Goal: Task Accomplishment & Management: Use online tool/utility

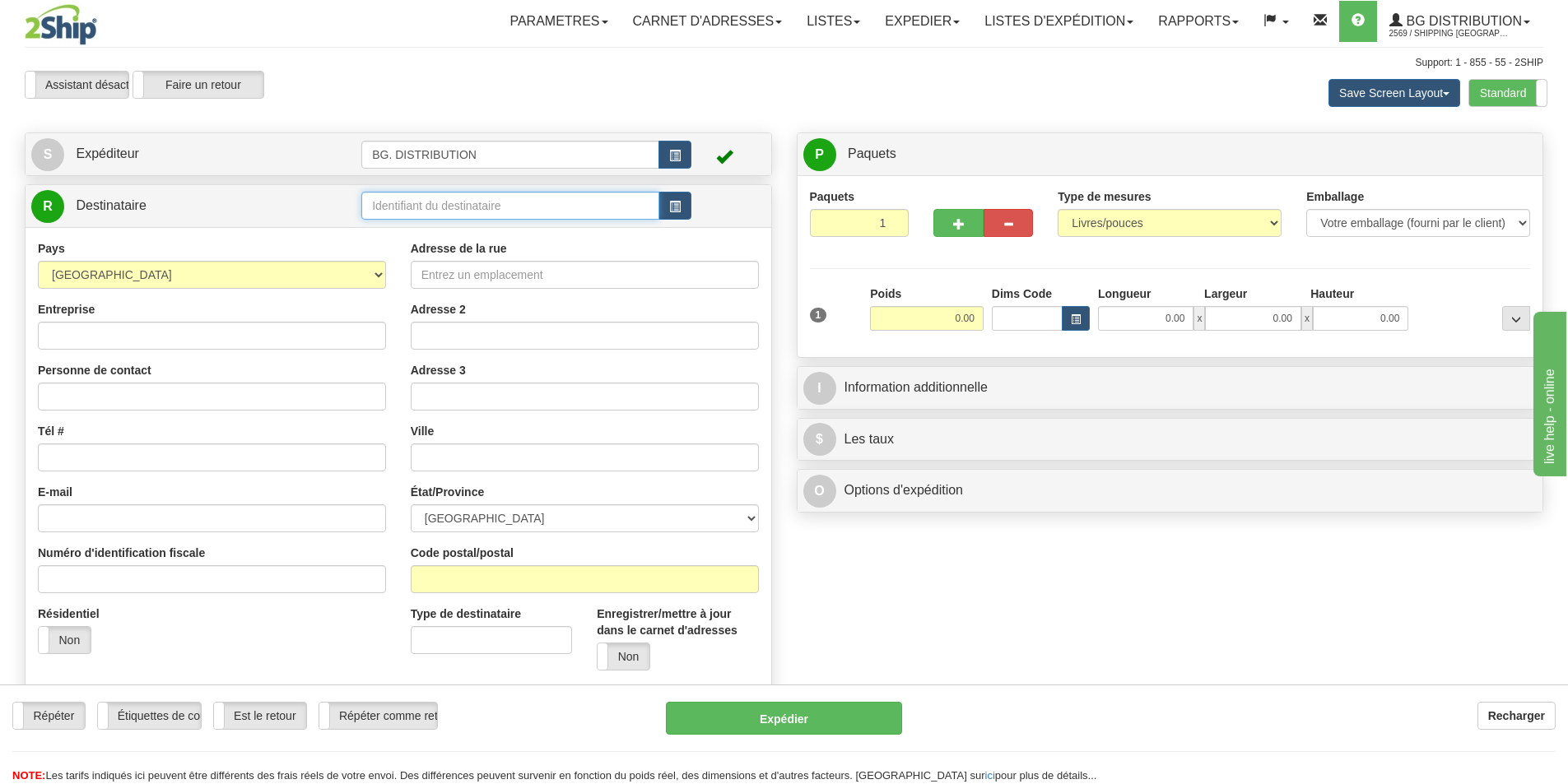
click at [440, 202] on input "text" at bounding box center [510, 205] width 298 height 28
click at [420, 228] on div "20371" at bounding box center [507, 231] width 282 height 18
type input "20371"
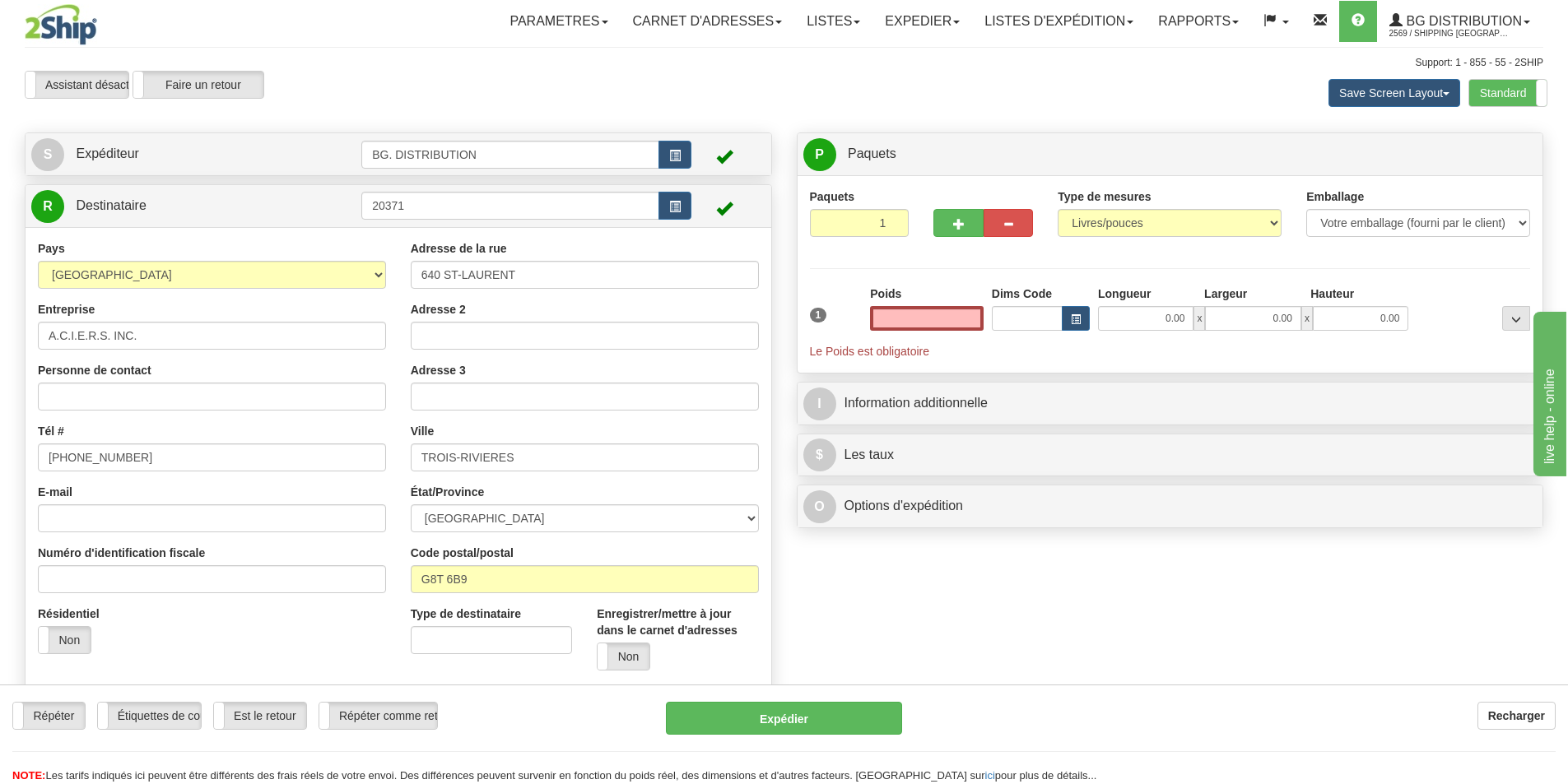
type input "0.00"
drag, startPoint x: 489, startPoint y: 212, endPoint x: 480, endPoint y: 208, distance: 9.8
click at [484, 209] on input "20371" at bounding box center [510, 205] width 298 height 28
type input "2"
click at [1488, 90] on label "Standard" at bounding box center [1508, 92] width 77 height 27
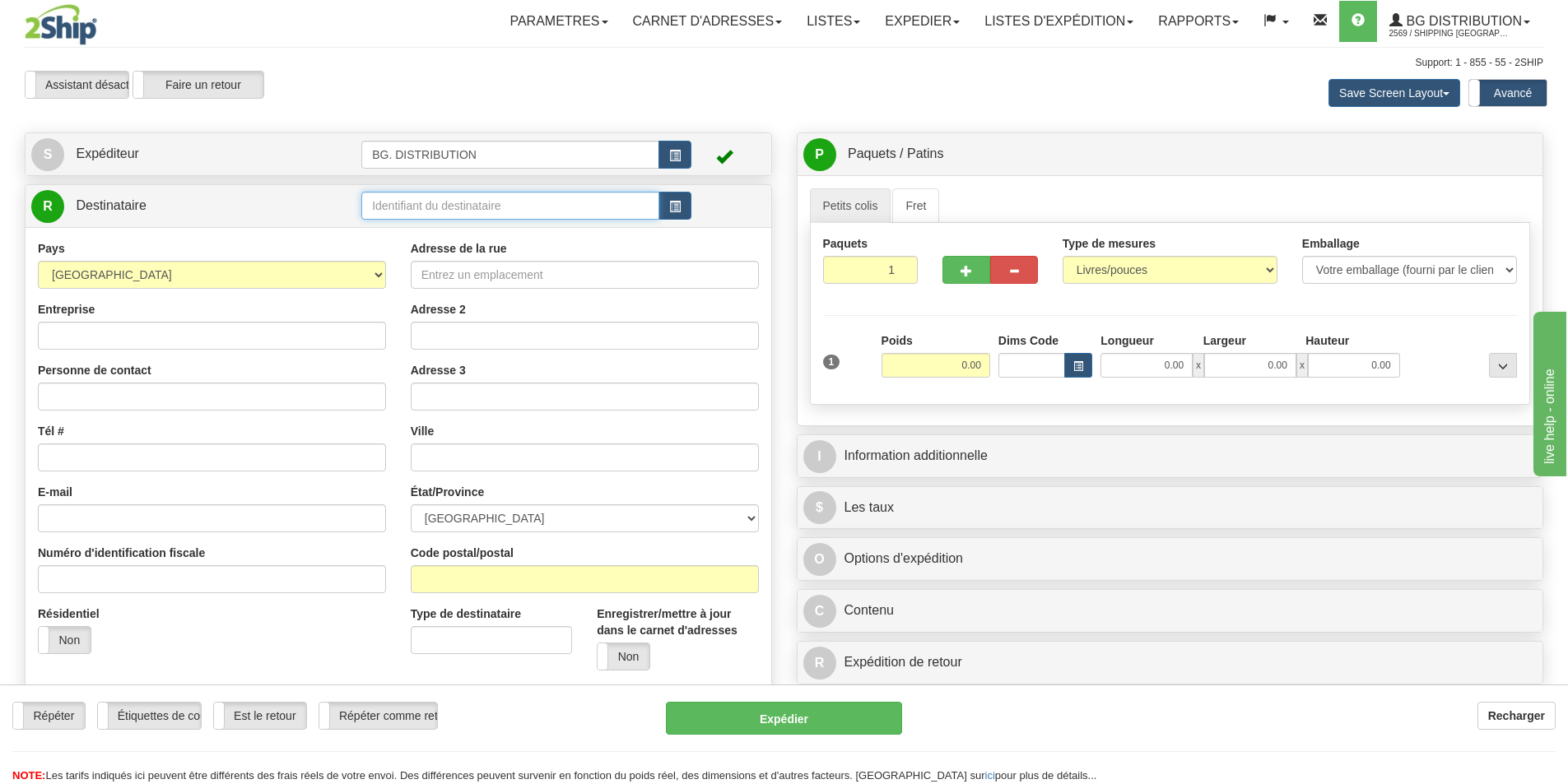
click at [446, 205] on input "text" at bounding box center [510, 205] width 298 height 28
click at [443, 206] on input "text" at bounding box center [510, 205] width 298 height 28
type input "20100"
click button "Supprimer" at bounding box center [0, 0] width 0 height 0
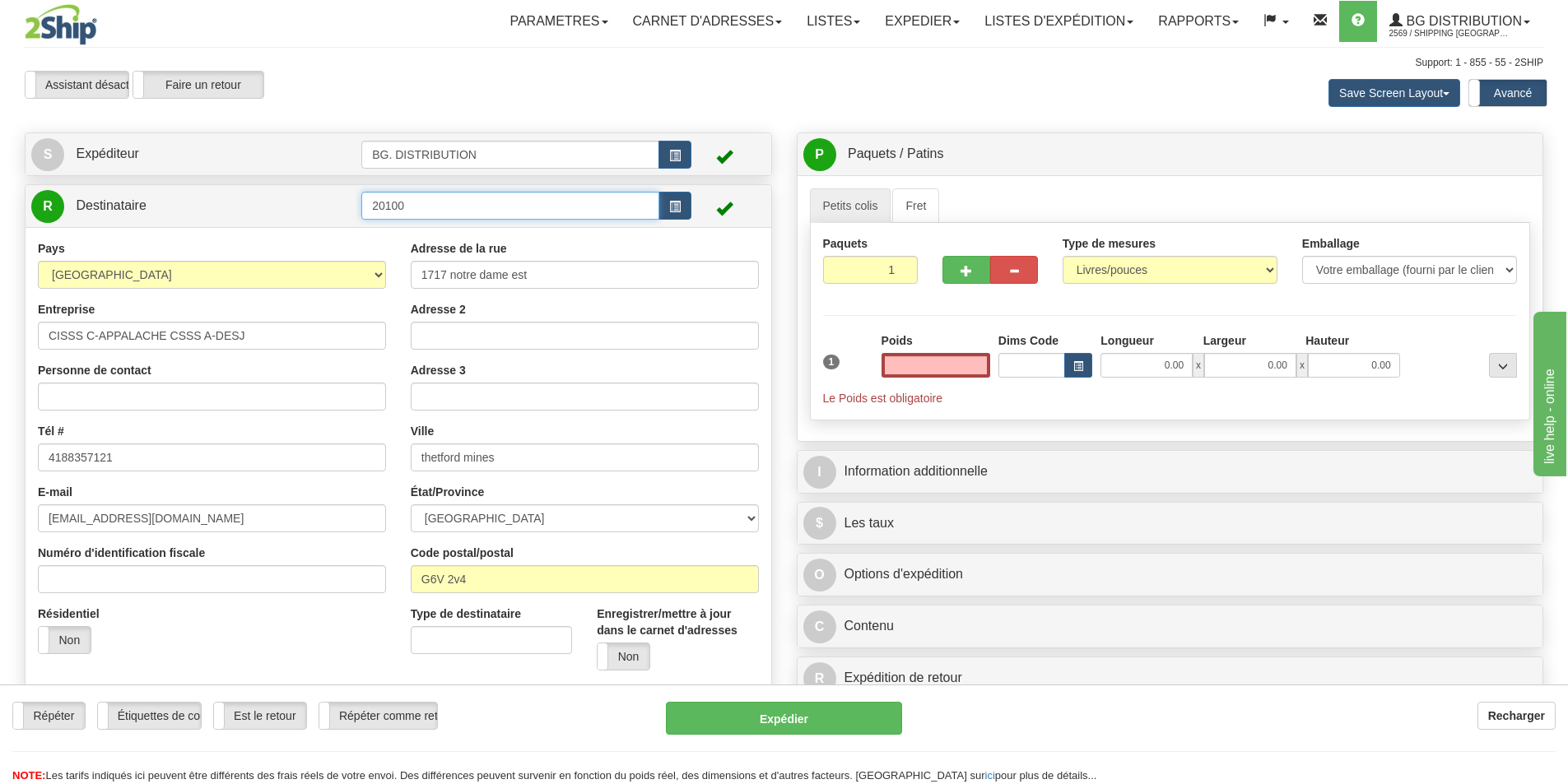
type input "0.00"
click at [426, 199] on input "20100" at bounding box center [510, 205] width 298 height 28
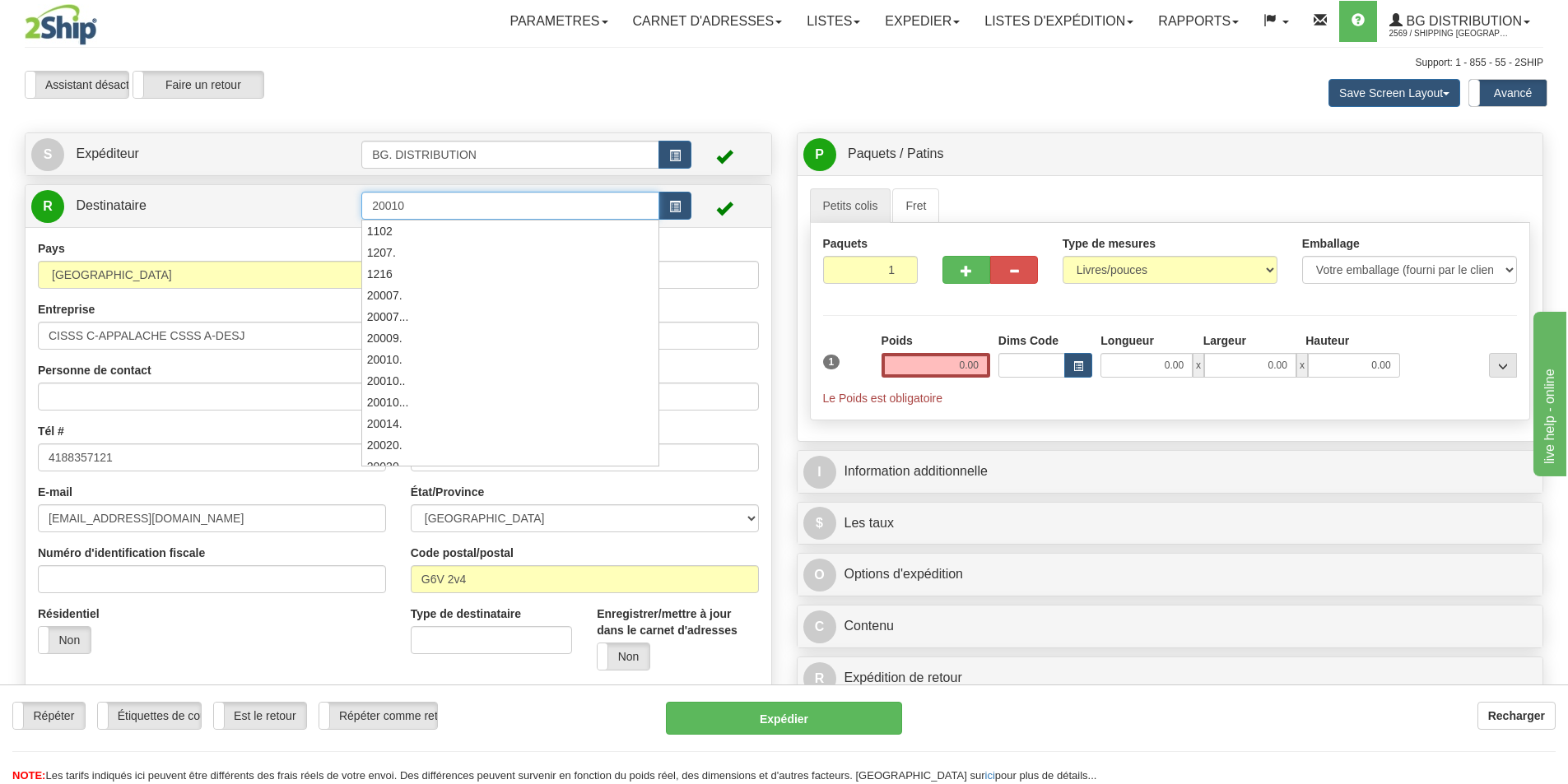
type input "20010"
click button "Supprimer" at bounding box center [0, 0] width 0 height 0
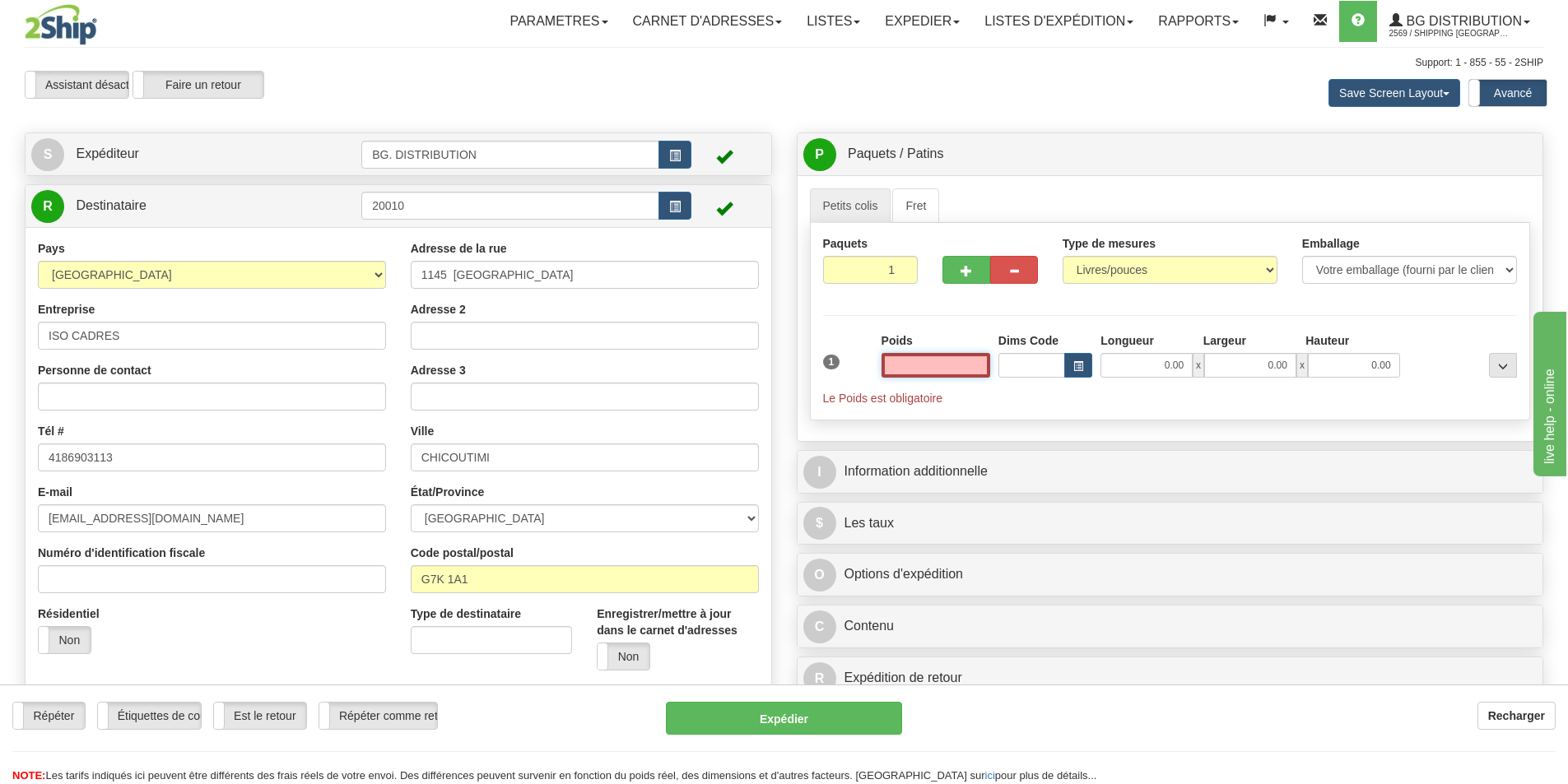
click at [964, 369] on input "text" at bounding box center [935, 365] width 108 height 25
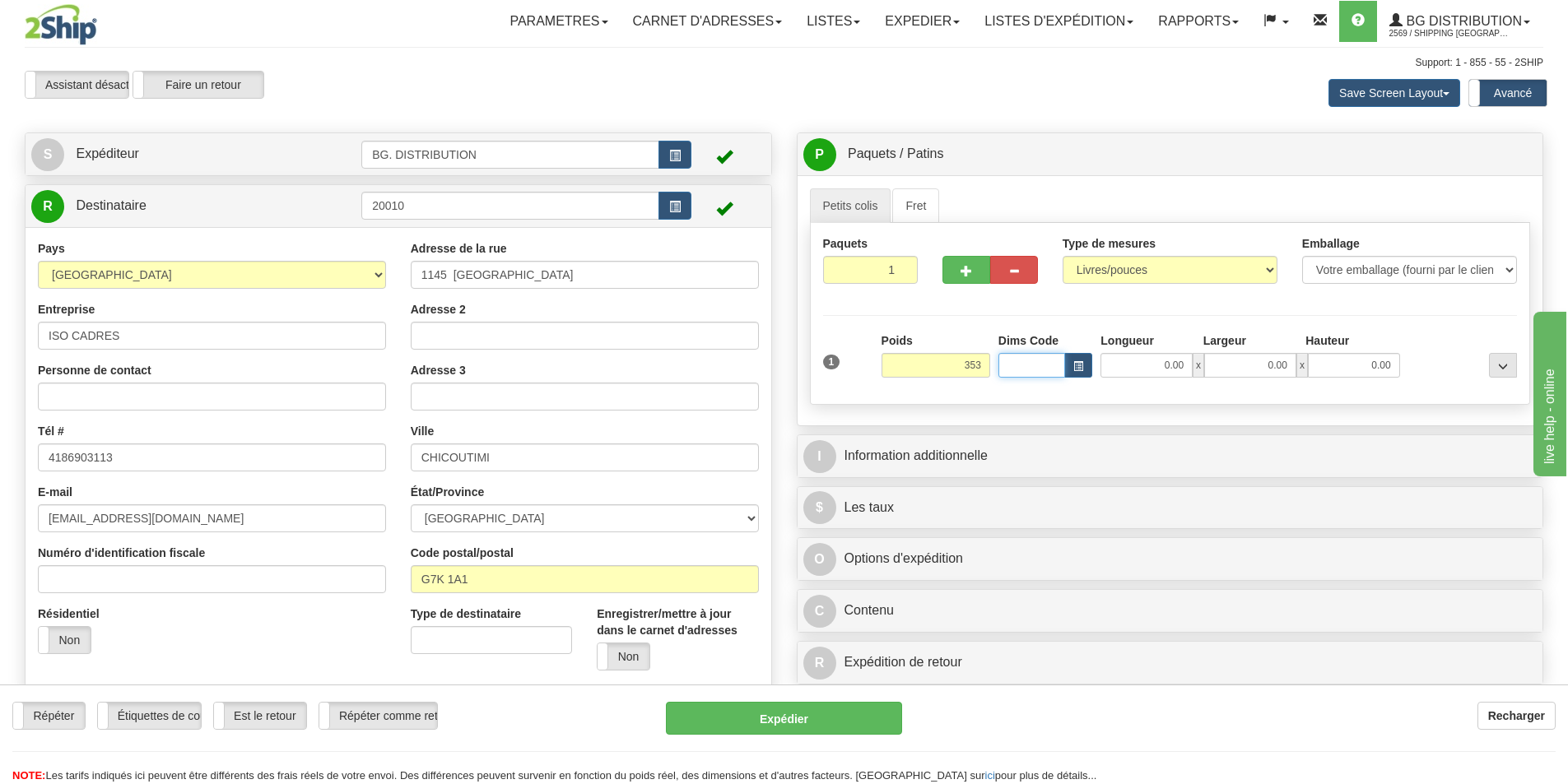
type input "353.00"
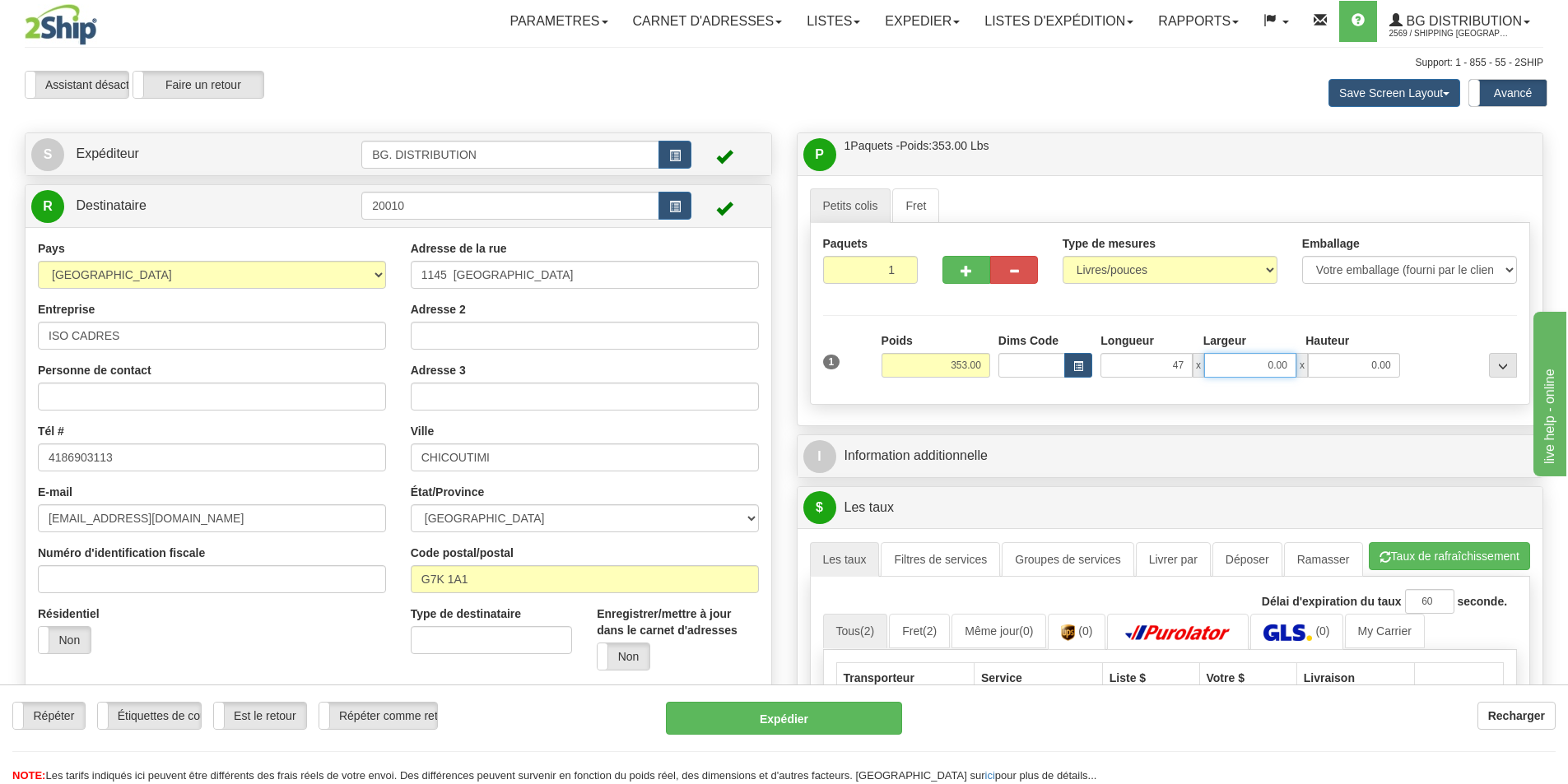
type input "47.00"
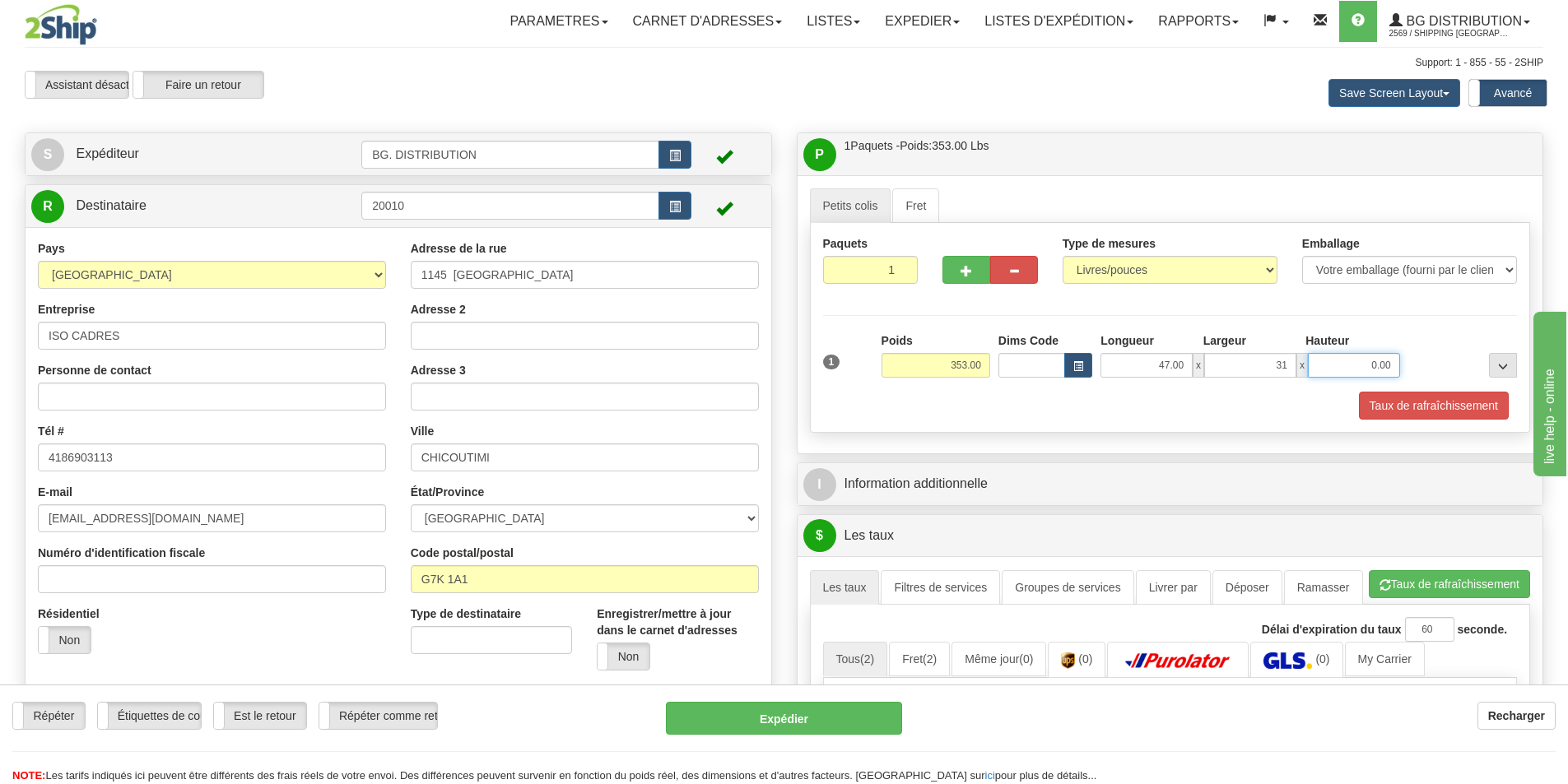
type input "31.00"
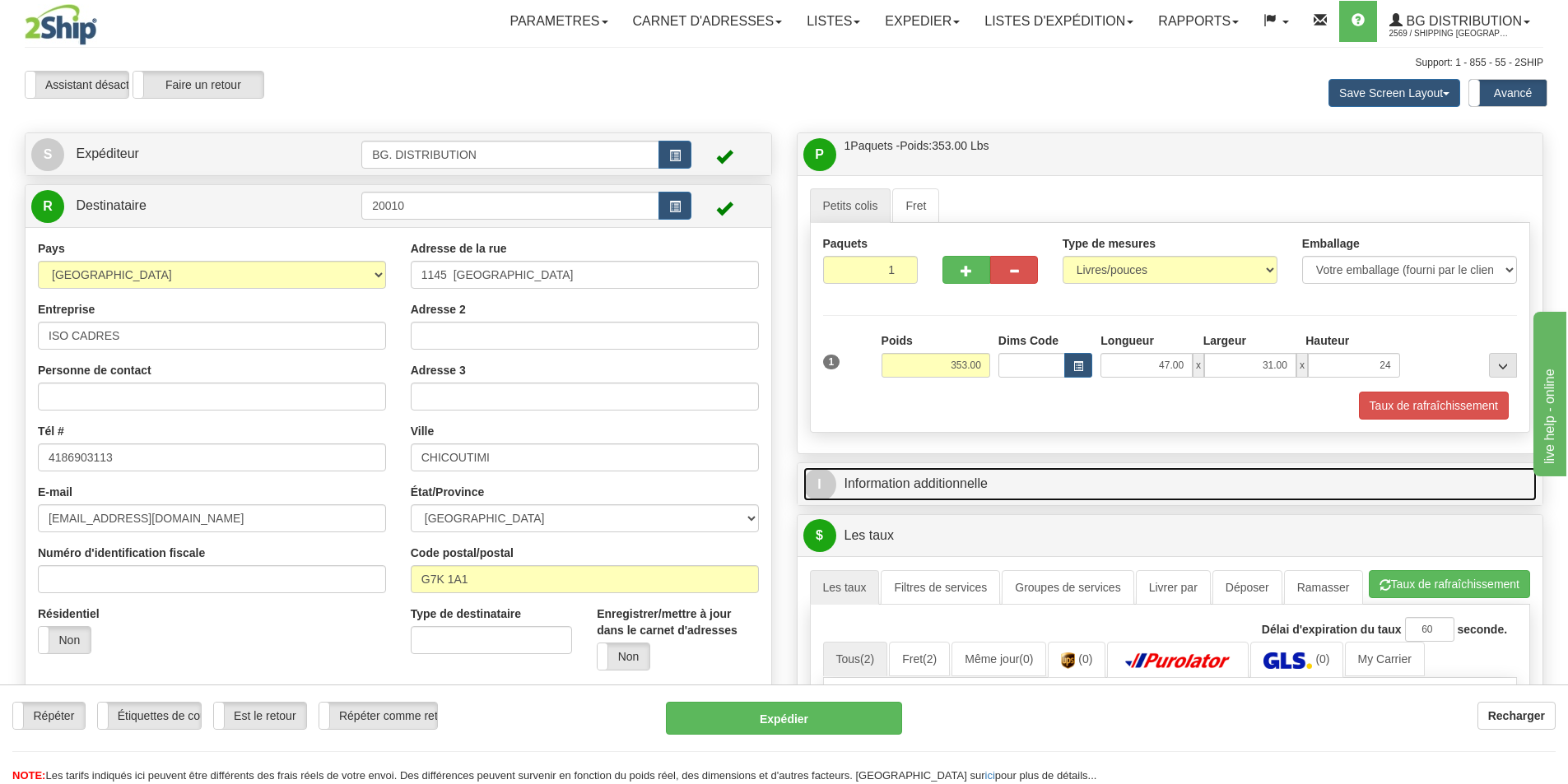
type input "24.00"
click at [960, 469] on link "I Information additionnelle" at bounding box center [1170, 484] width 734 height 34
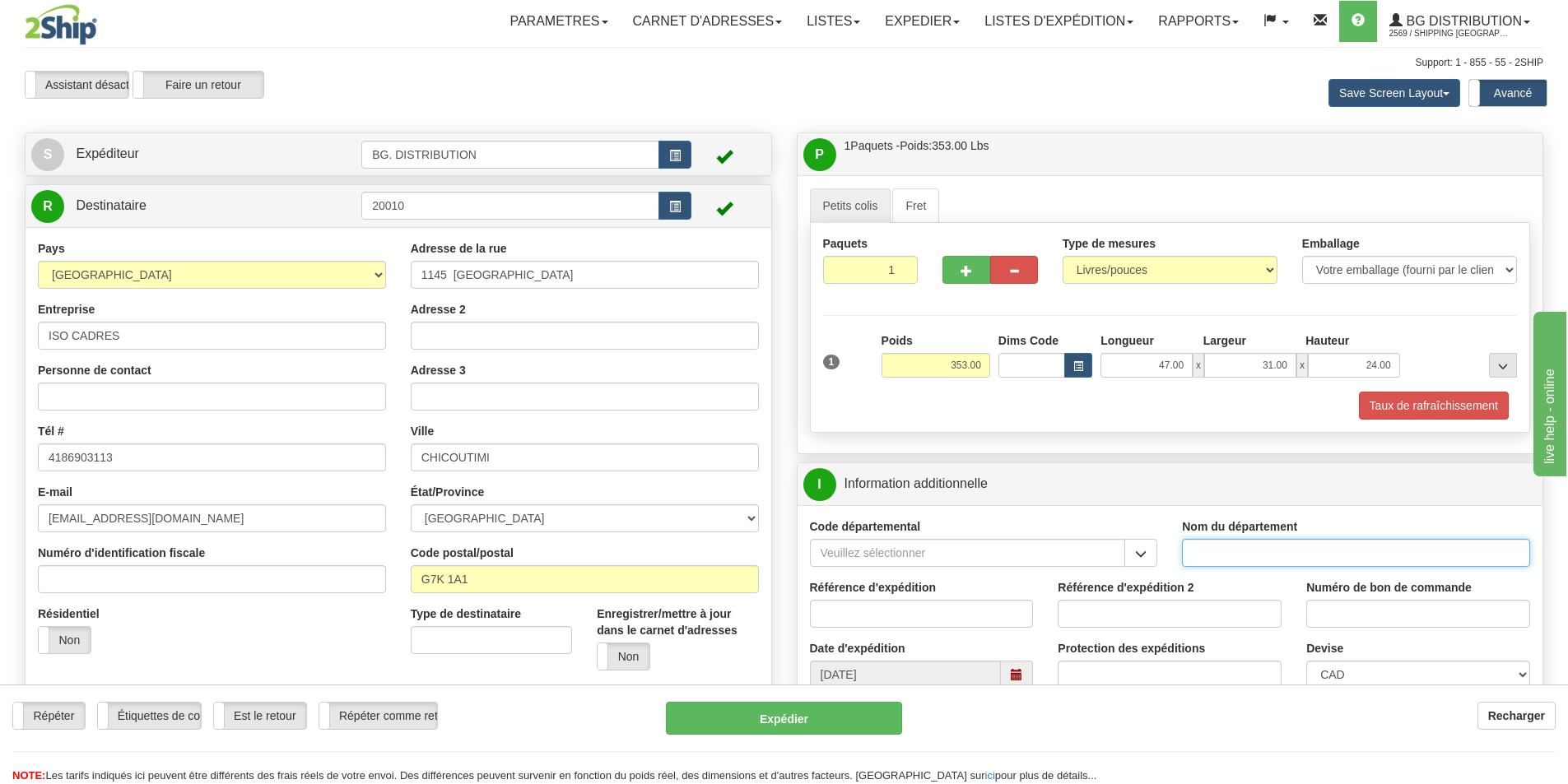
click at [1214, 555] on input "Nom du département" at bounding box center [1355, 553] width 349 height 28
type input "."
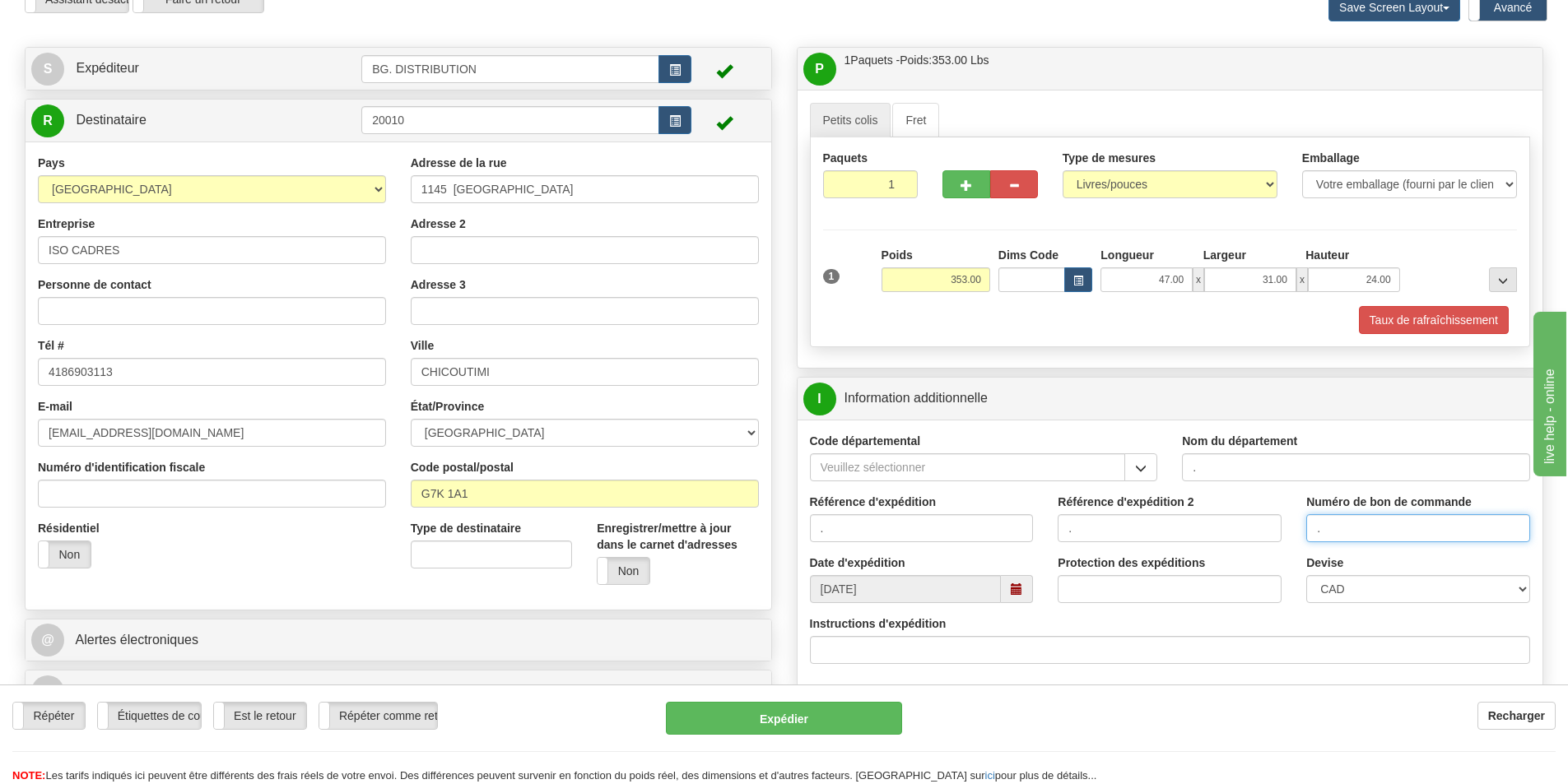
scroll to position [329, 0]
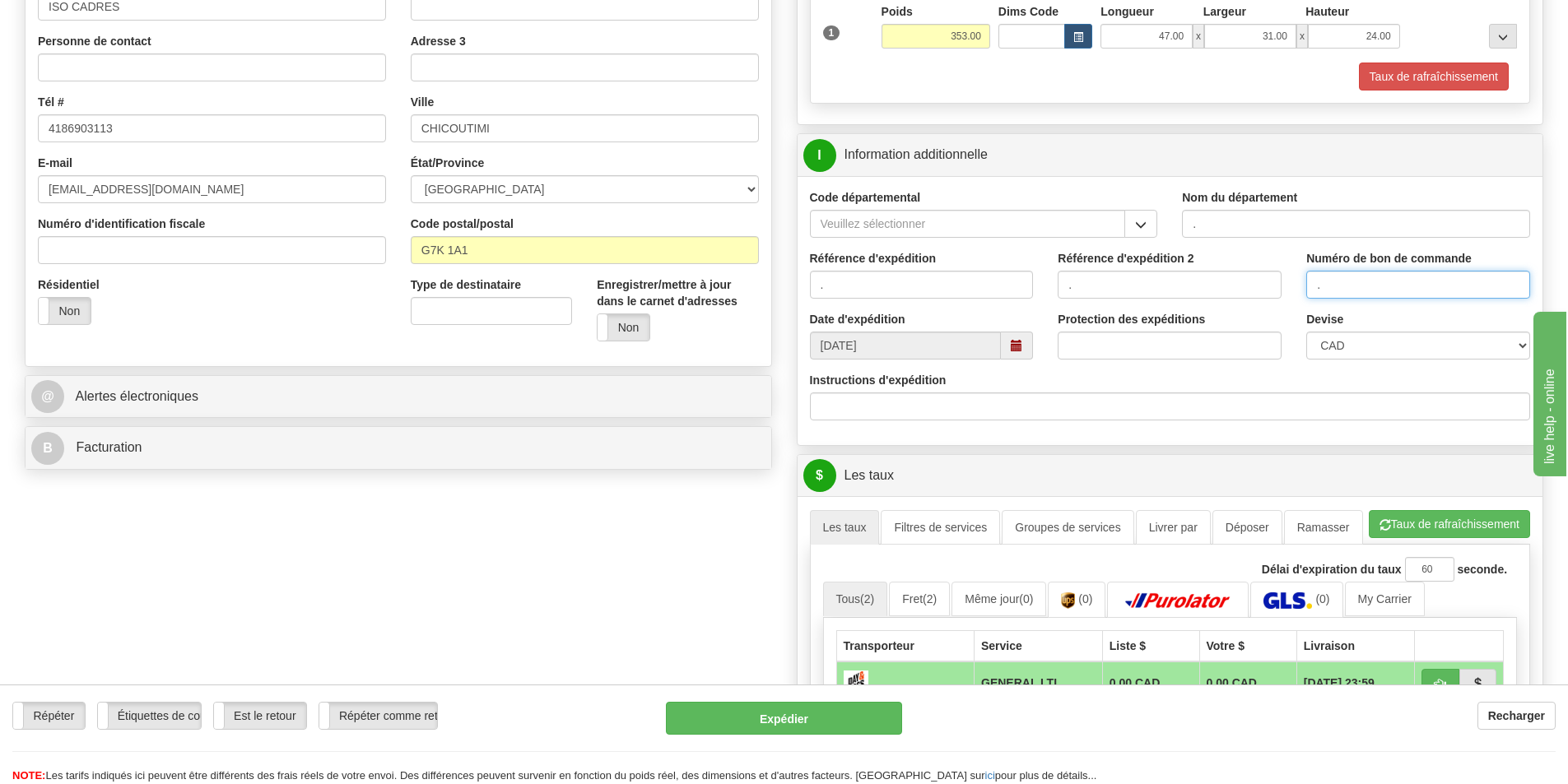
type input "."
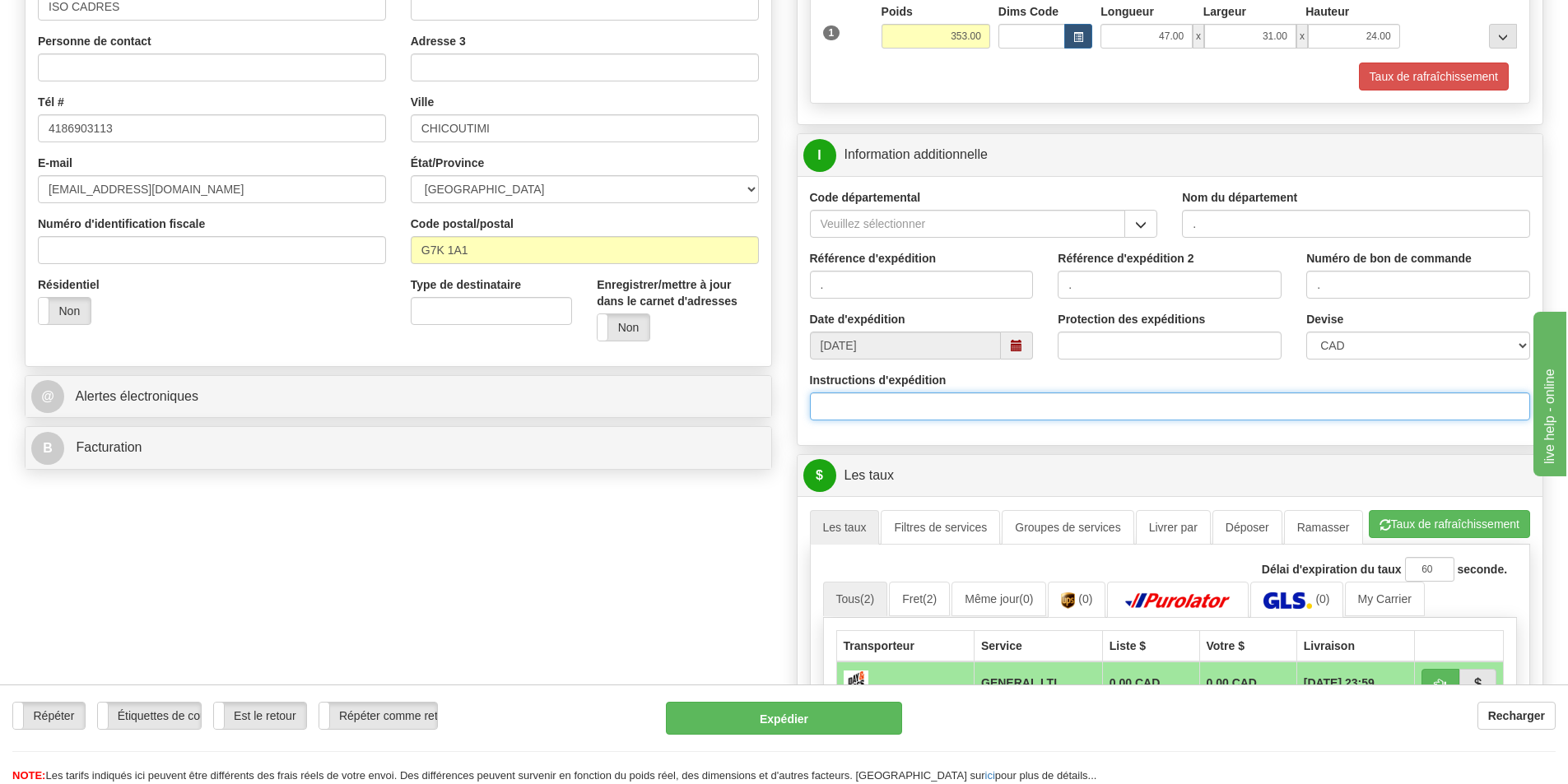
click at [935, 404] on input "Instructions d'expédition" at bounding box center [1171, 406] width 721 height 28
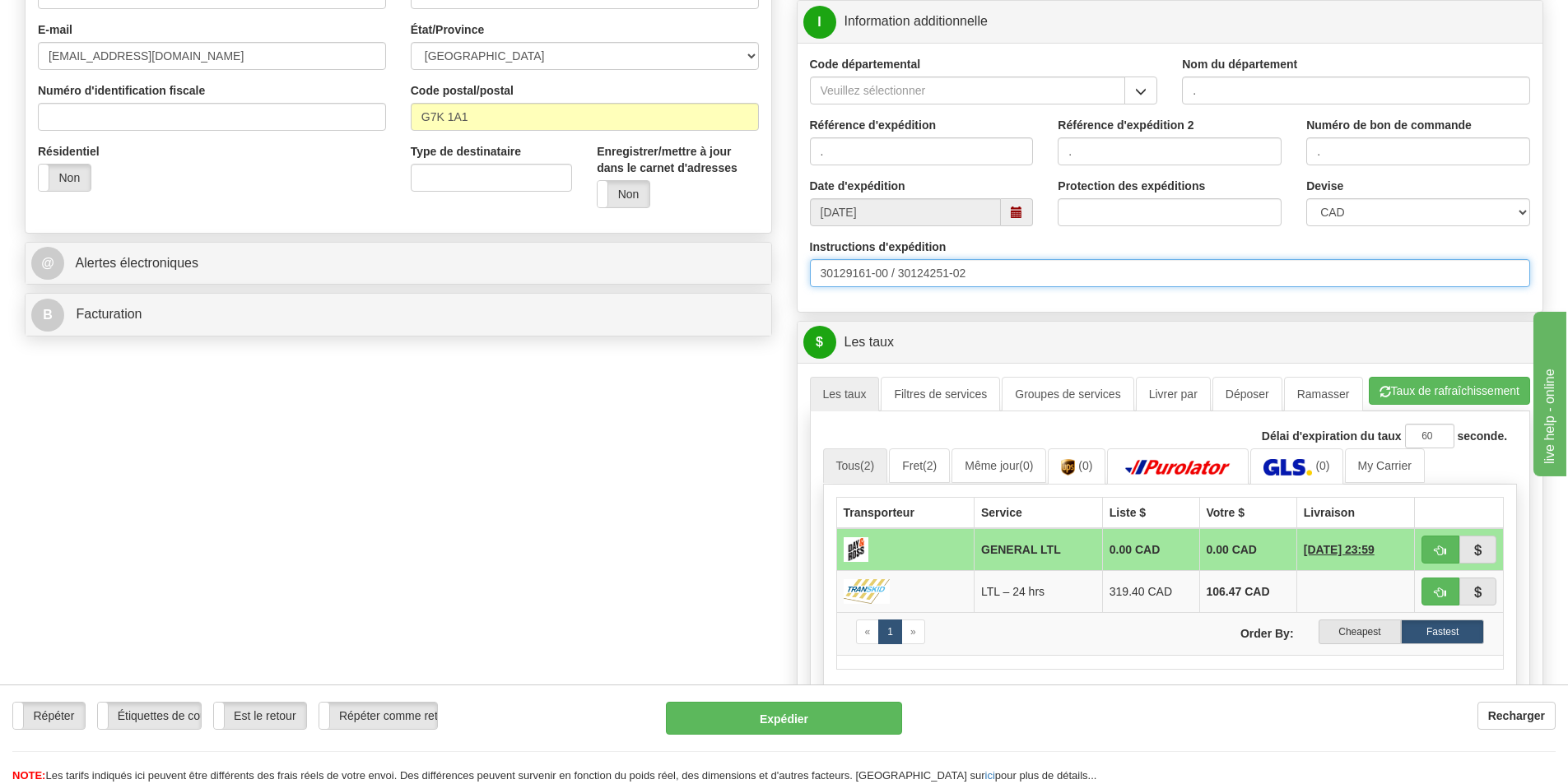
scroll to position [658, 0]
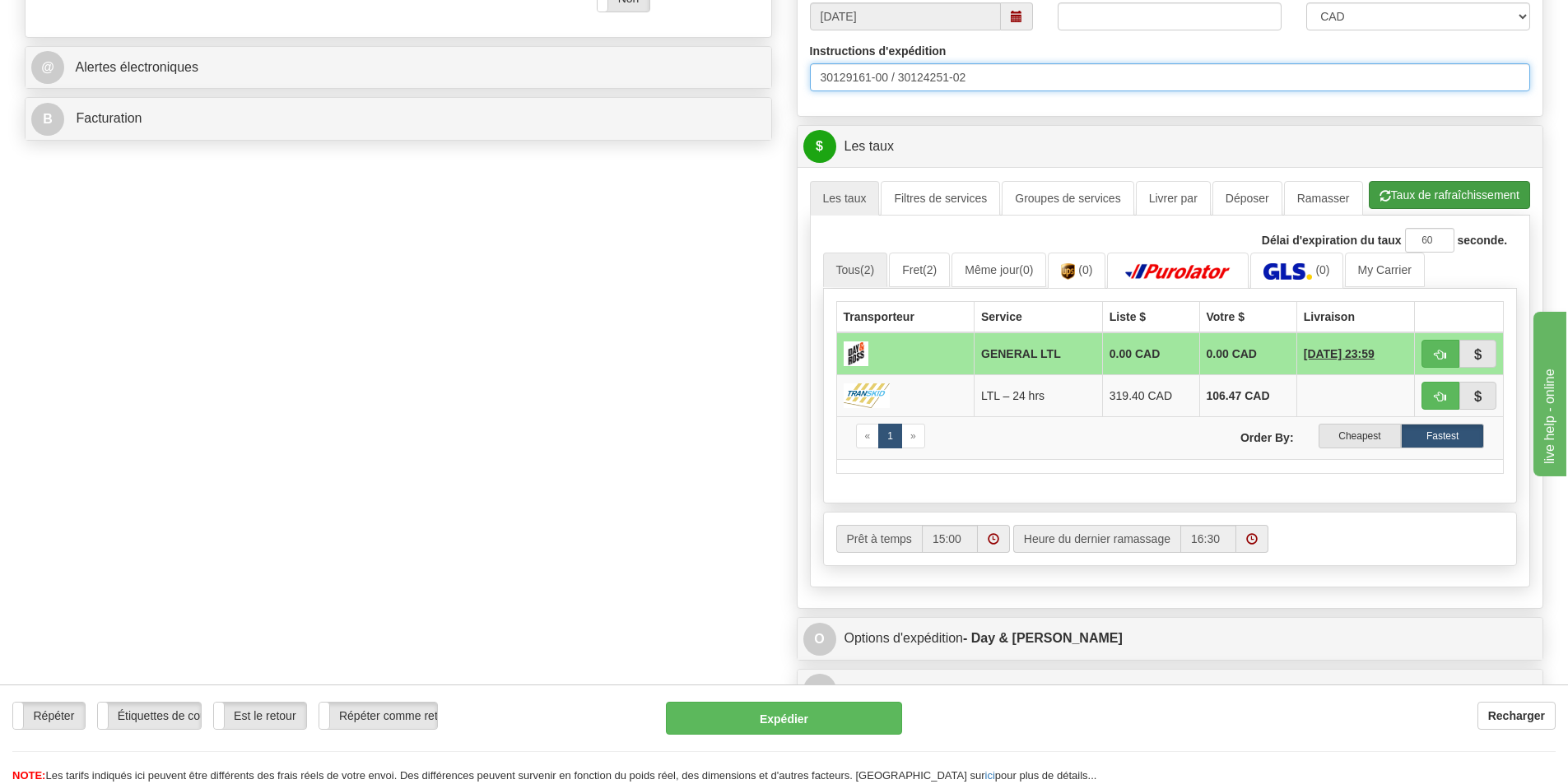
type input "30129161-00 / 30124251-02"
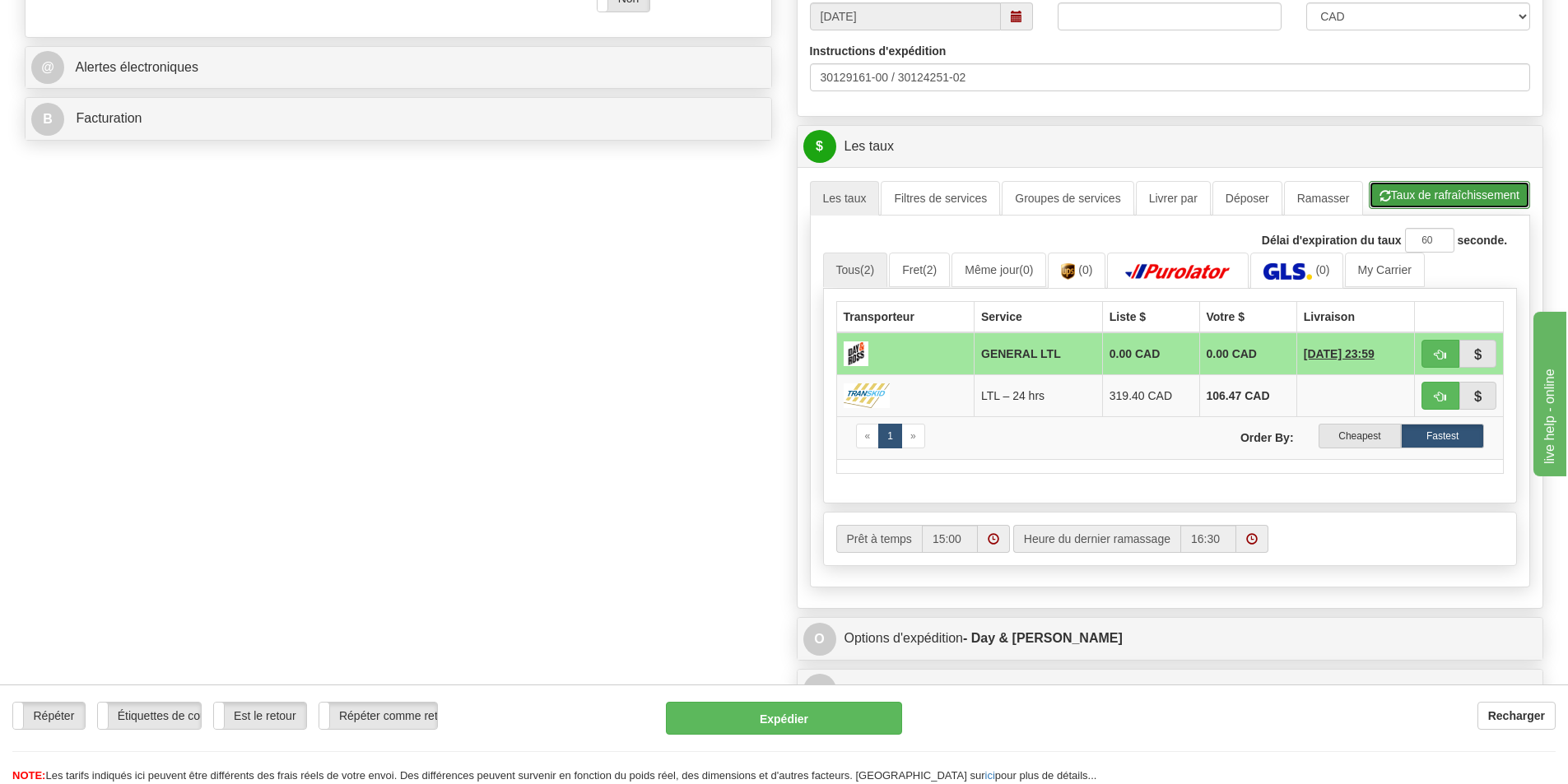
click at [1452, 194] on button "Taux de rafraîchissement" at bounding box center [1450, 195] width 161 height 28
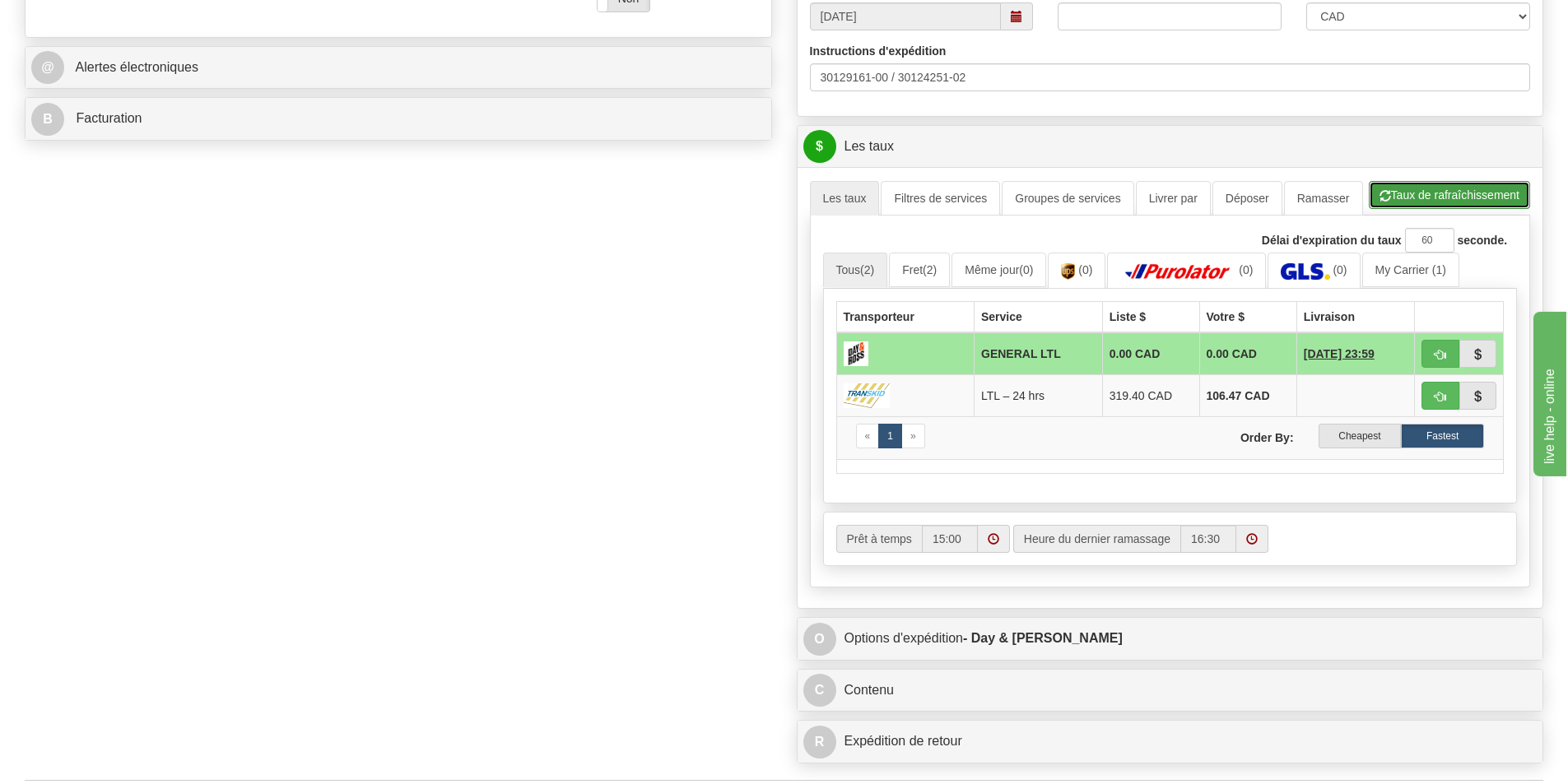
click at [1444, 197] on button "Taux de rafraîchissement" at bounding box center [1450, 195] width 161 height 28
click at [1436, 392] on span "button" at bounding box center [1441, 397] width 12 height 11
type input "24 hrs"
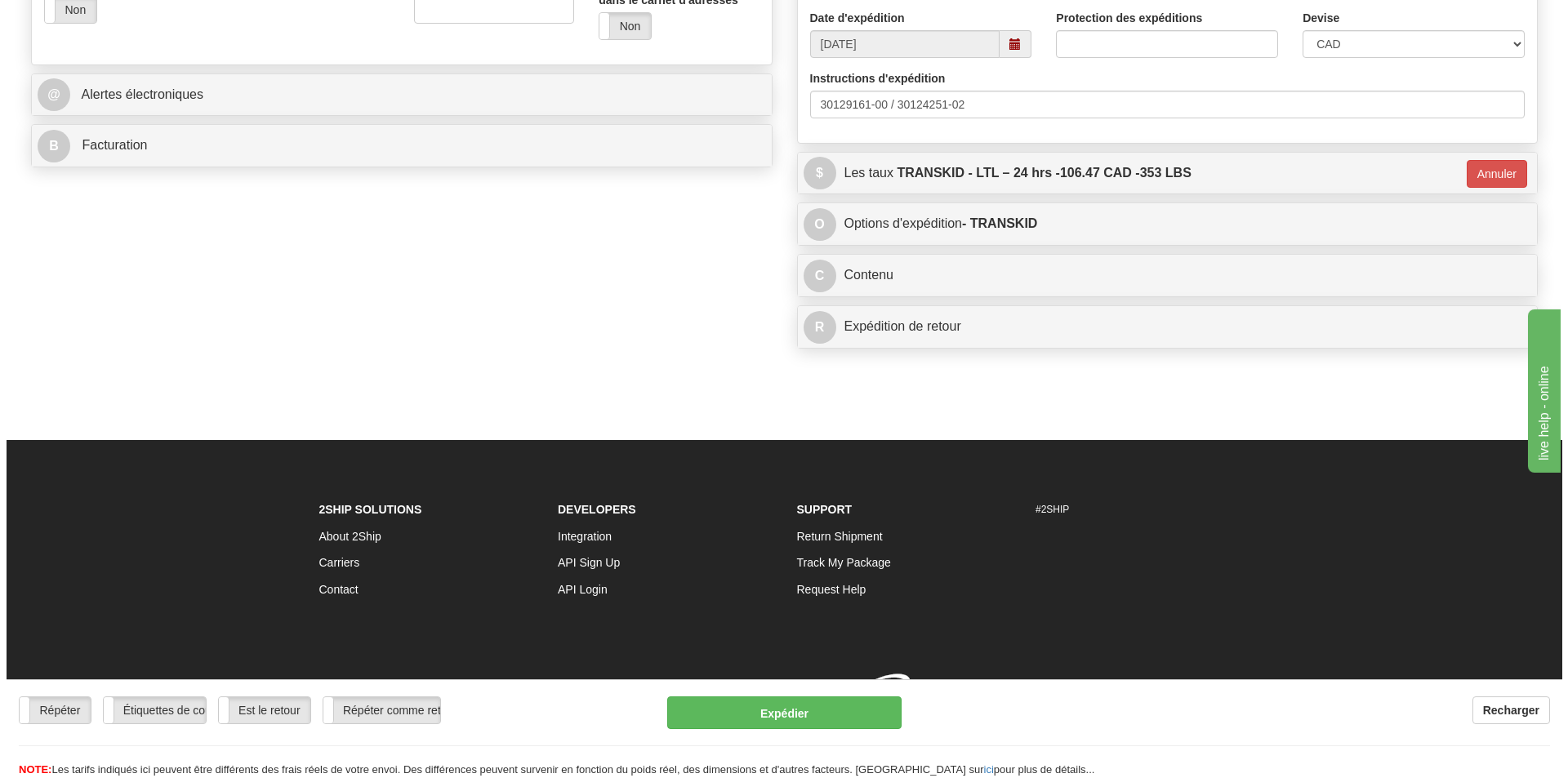
scroll to position [649, 0]
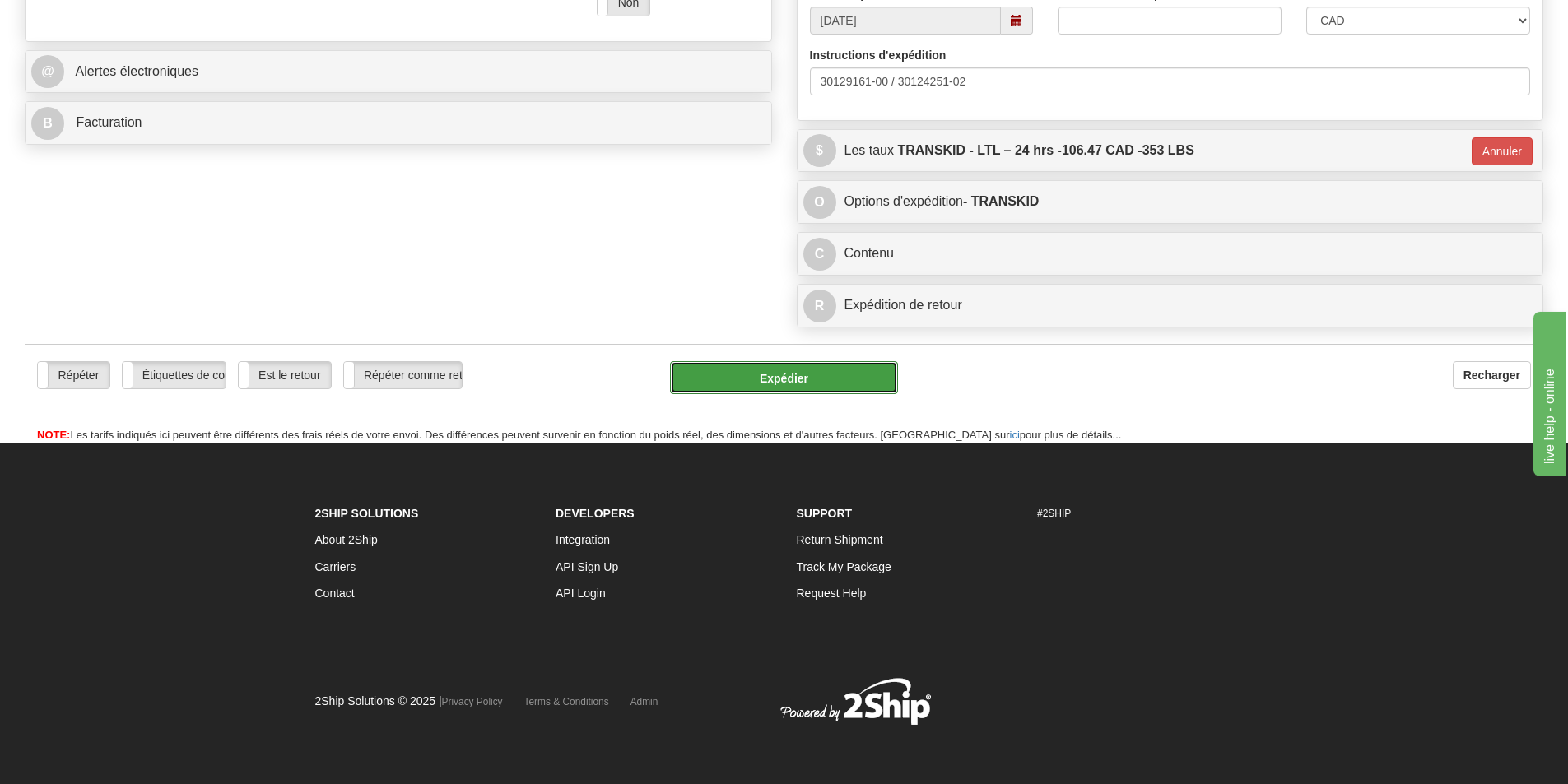
click at [755, 375] on button "Expédier" at bounding box center [784, 377] width 228 height 33
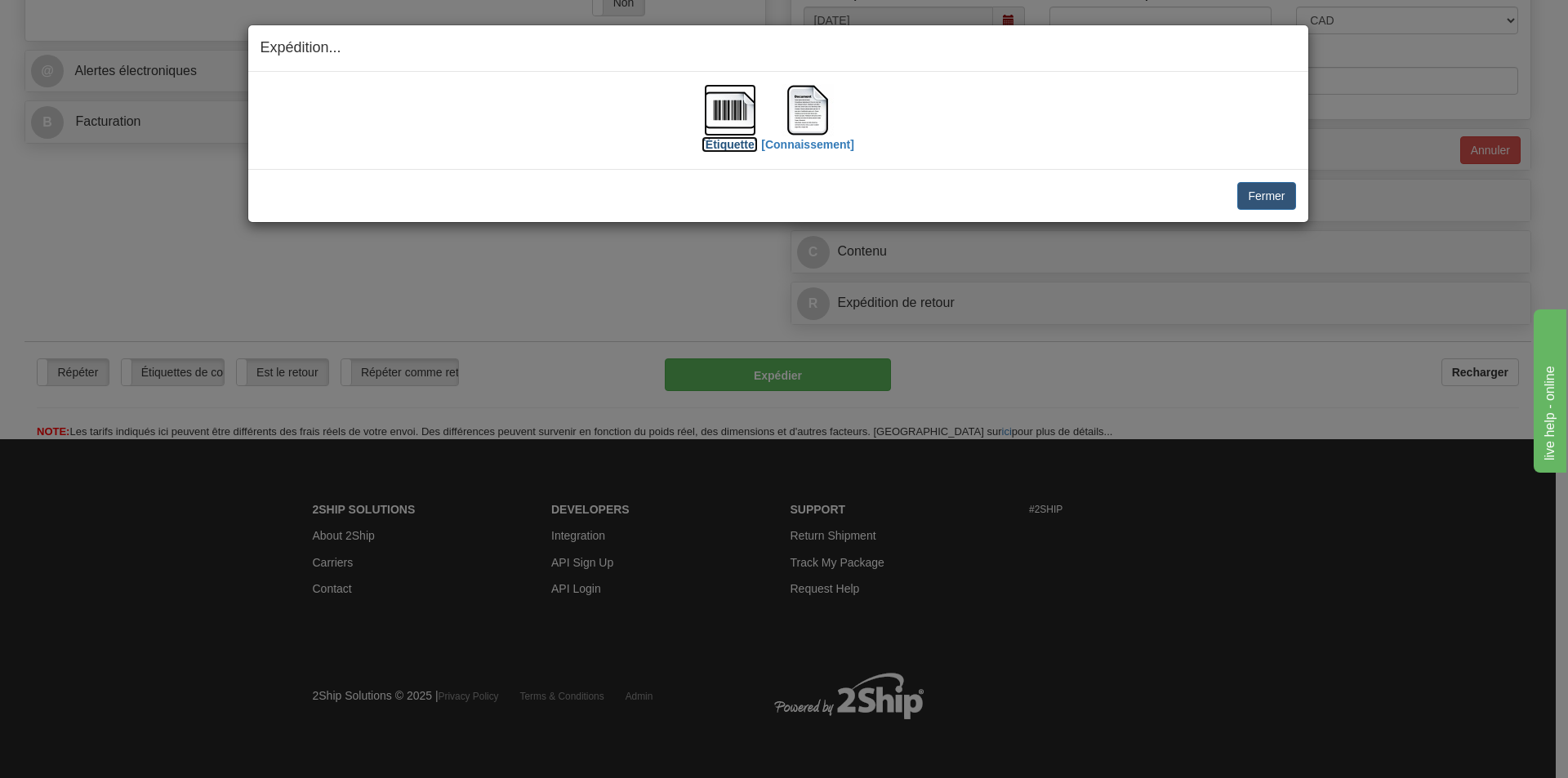
click at [718, 107] on img at bounding box center [730, 109] width 52 height 52
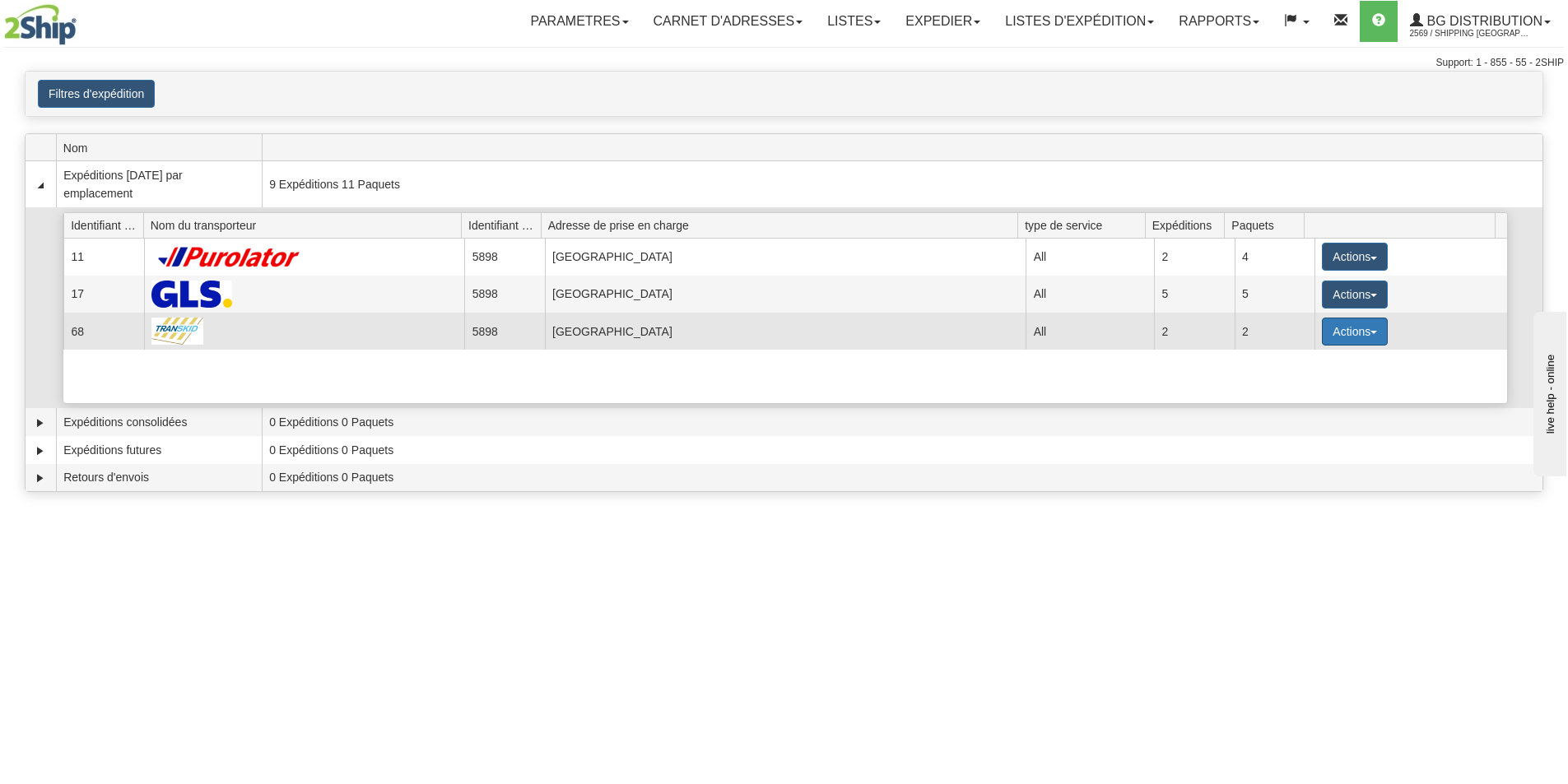
click at [1374, 337] on button "Actions" at bounding box center [1354, 331] width 66 height 28
click at [1307, 364] on span "Détails" at bounding box center [1294, 362] width 45 height 12
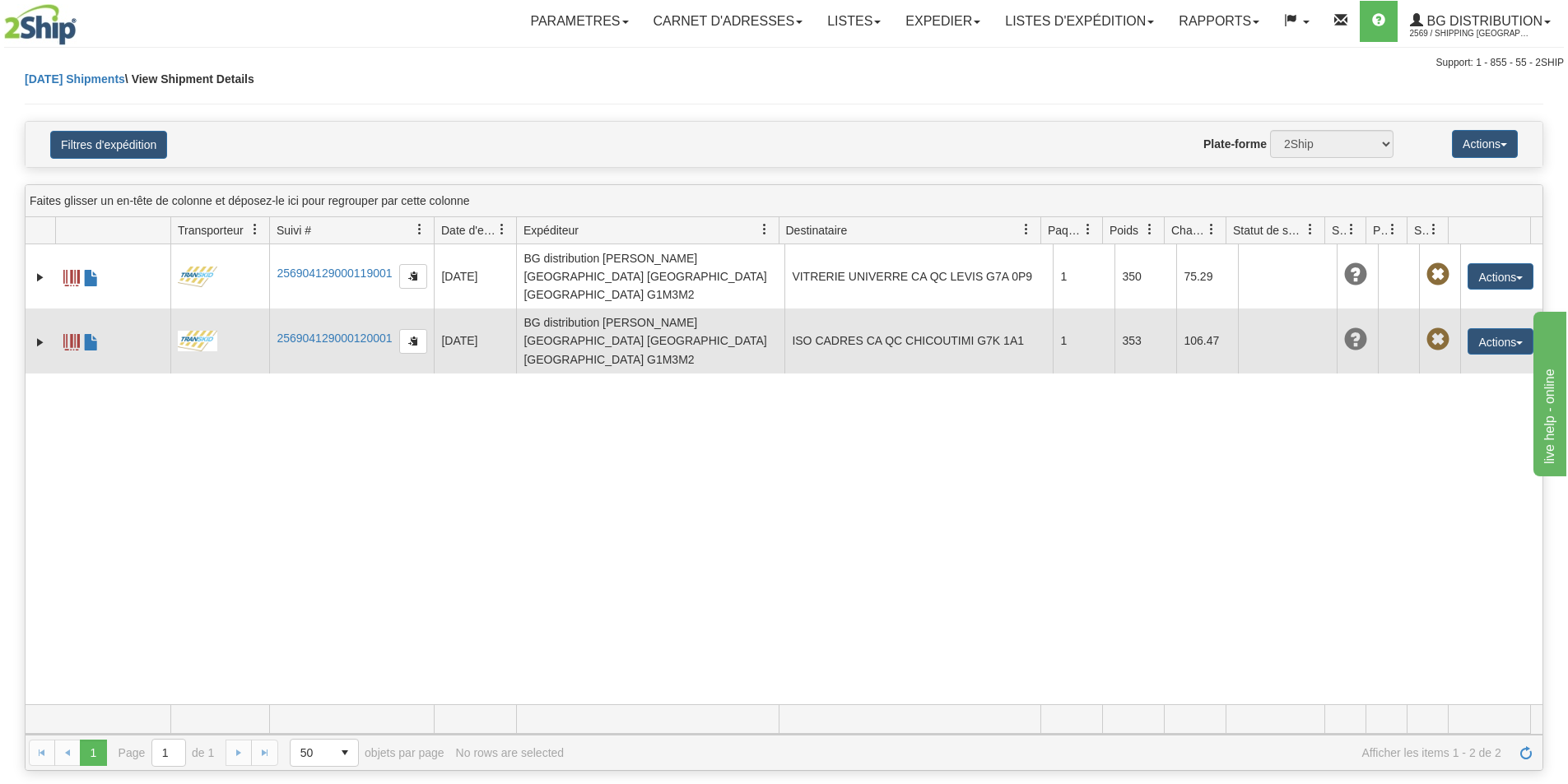
click at [74, 334] on span at bounding box center [71, 342] width 17 height 17
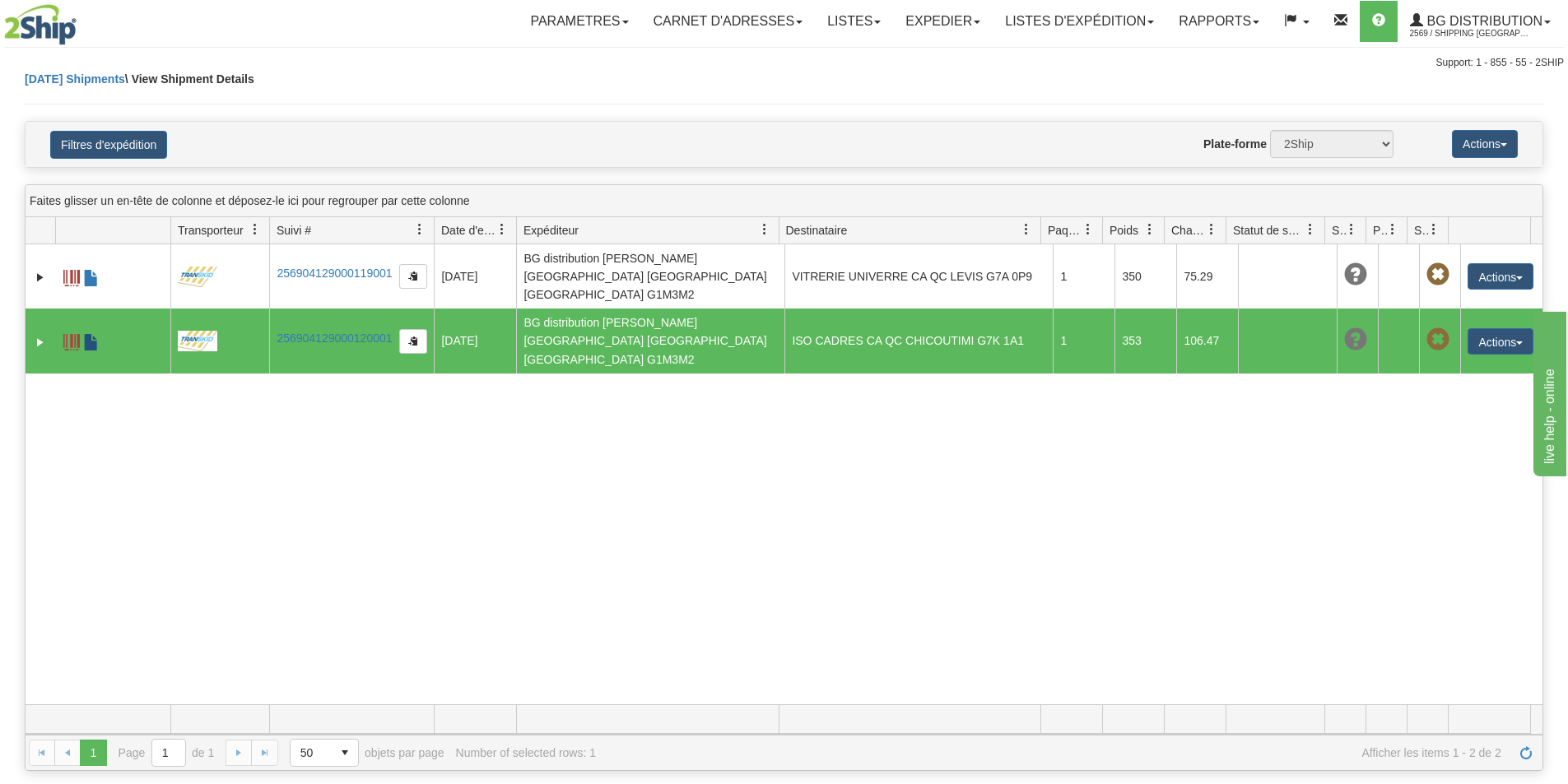
click at [91, 334] on span at bounding box center [91, 342] width 17 height 17
